Goal: Complete application form

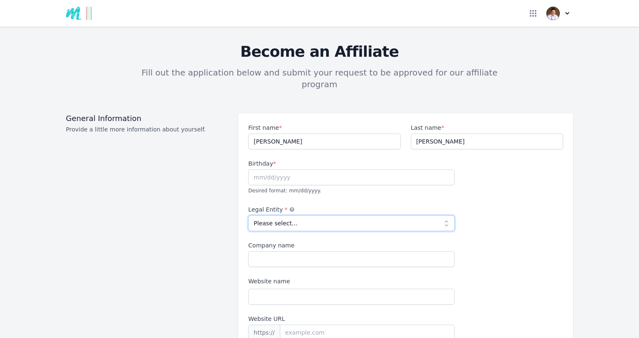
click at [356, 215] on select "Please select... Individual Partnership Corporation Sole Proprietorship Foreign…" at bounding box center [351, 223] width 206 height 16
select select "llc"
click at [248, 215] on select "Please select... Individual Partnership Corporation Sole Proprietorship Foreign…" at bounding box center [351, 223] width 206 height 16
click at [288, 169] on input "text" at bounding box center [351, 177] width 206 height 16
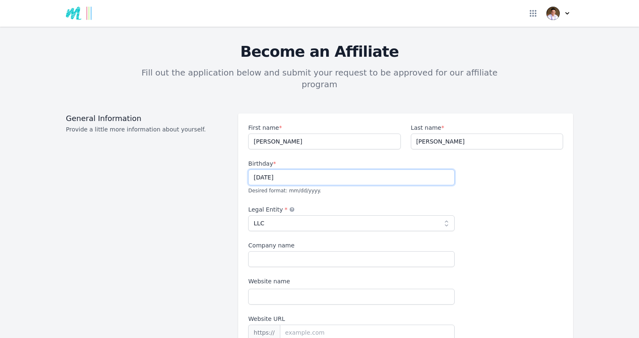
type input "[DATE]"
click at [288, 251] on input "Company name" at bounding box center [351, 259] width 206 height 16
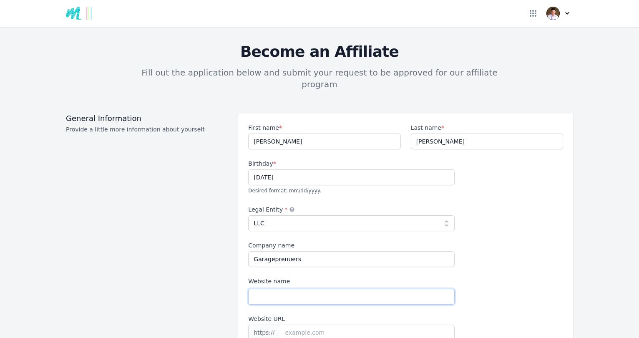
click at [297, 288] on input "Website name" at bounding box center [351, 296] width 206 height 16
click at [324, 251] on input "Garageprenuers" at bounding box center [351, 259] width 206 height 16
type input "Garage Built Society"
click at [323, 289] on input "Website name" at bounding box center [351, 296] width 206 height 16
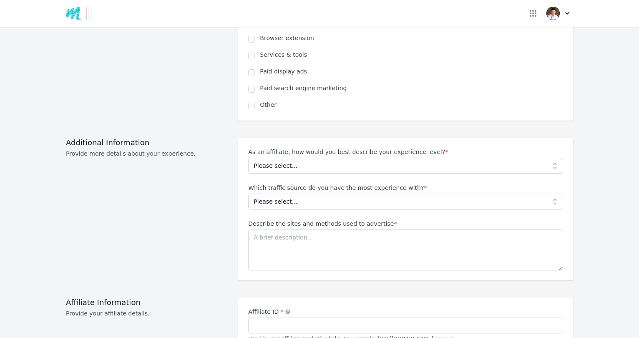
scroll to position [619, 0]
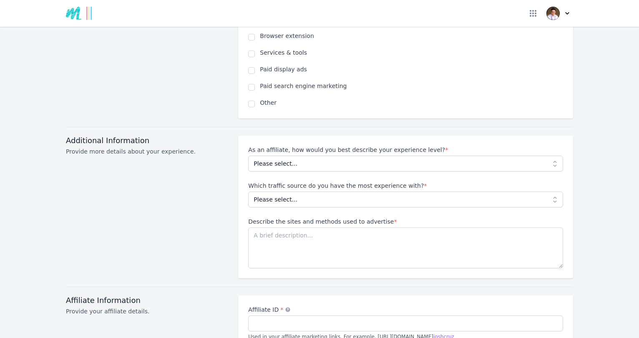
type input "[DOMAIN_NAME]"
click at [356, 155] on select "Please select... Beginner Intermediate Expert" at bounding box center [405, 163] width 315 height 16
select select "Beginner"
click at [248, 155] on select "Please select... Beginner Intermediate Expert" at bounding box center [405, 163] width 315 height 16
click at [288, 191] on select "Please select... No experience Social media Pay per click Media buying Organic …" at bounding box center [405, 199] width 315 height 16
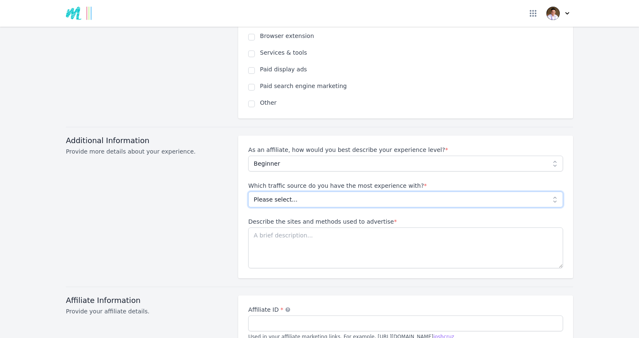
select select "Social media"
click at [248, 191] on select "Please select... No experience Social media Pay per click Media buying Organic …" at bounding box center [405, 199] width 315 height 16
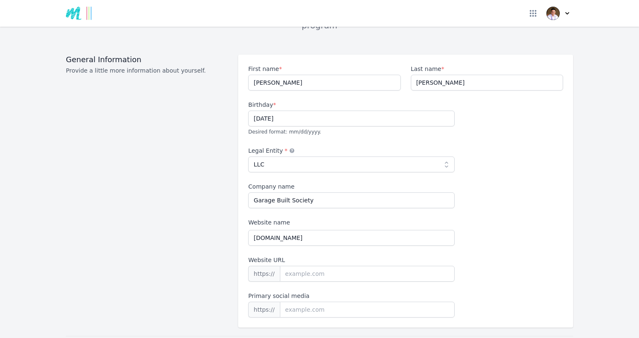
scroll to position [0, 0]
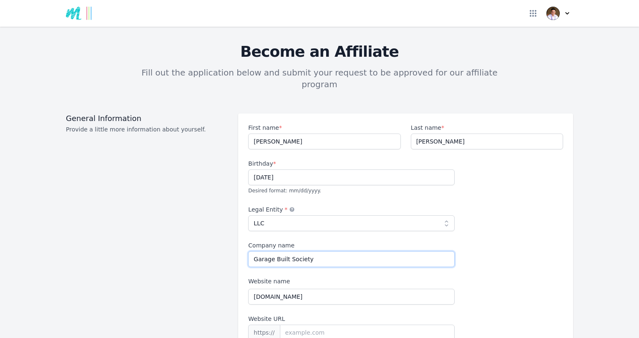
drag, startPoint x: 322, startPoint y: 246, endPoint x: 182, endPoint y: 243, distance: 140.1
click at [184, 242] on div "General Information Provide a little more information about yourself. First nam…" at bounding box center [319, 249] width 507 height 273
